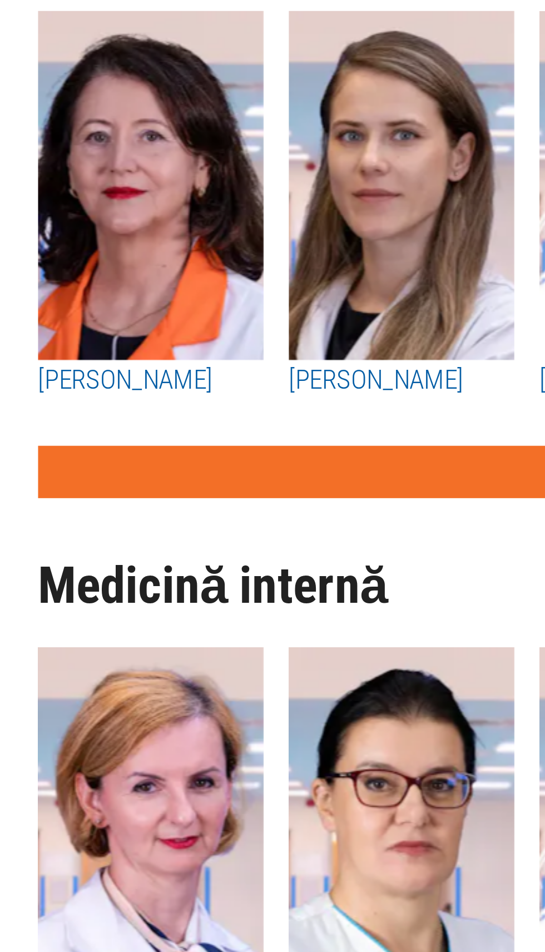
scroll to position [2422, 0]
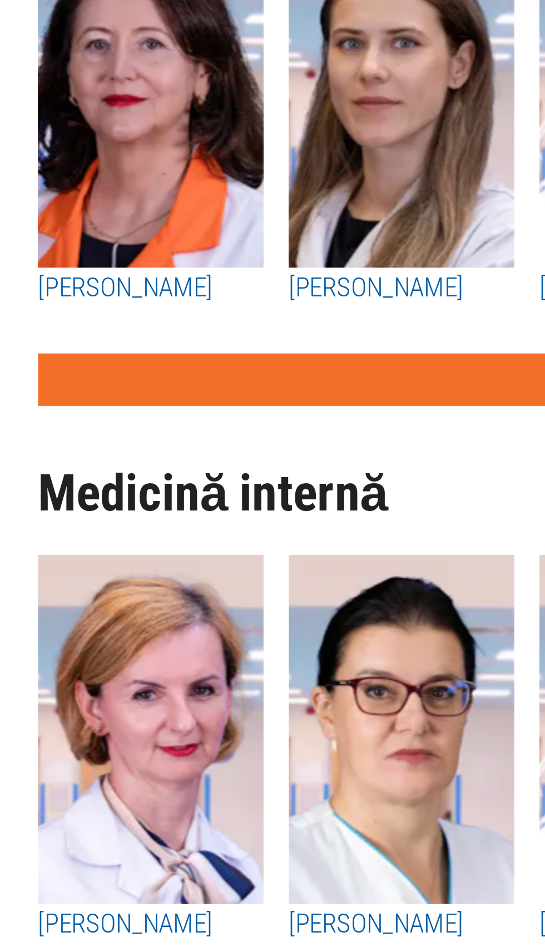
click at [175, 833] on img "button" at bounding box center [140, 874] width 79 height 122
